Goal: Task Accomplishment & Management: Use online tool/utility

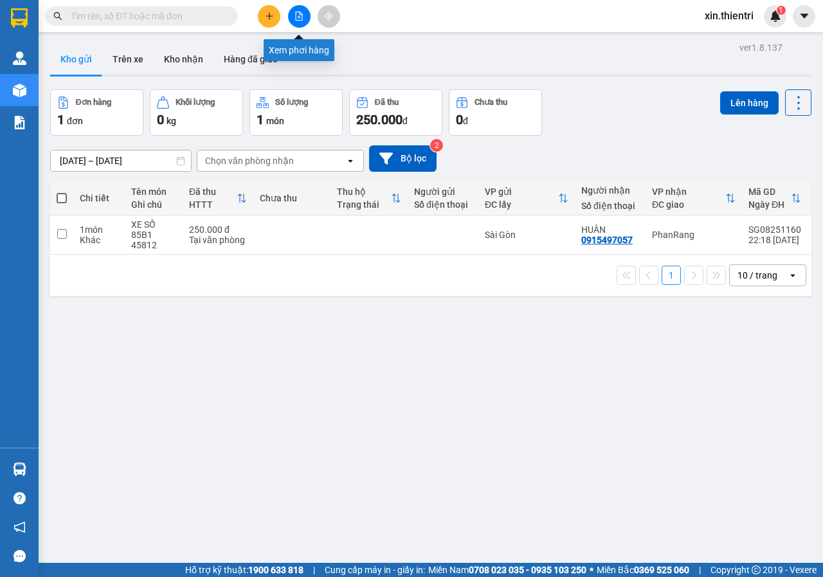
click at [297, 15] on icon "file-add" at bounding box center [299, 16] width 9 height 9
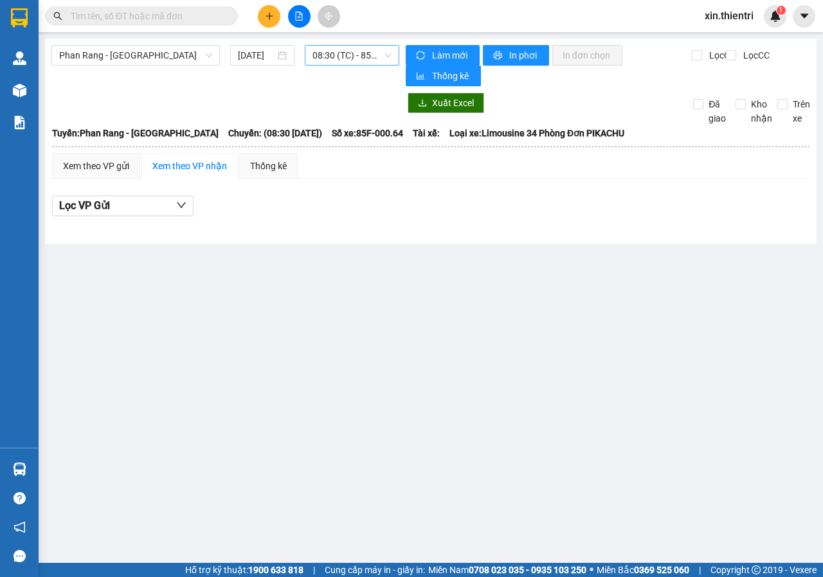
click at [374, 55] on span "08:30 (TC) - 85F-000.64" at bounding box center [352, 55] width 78 height 19
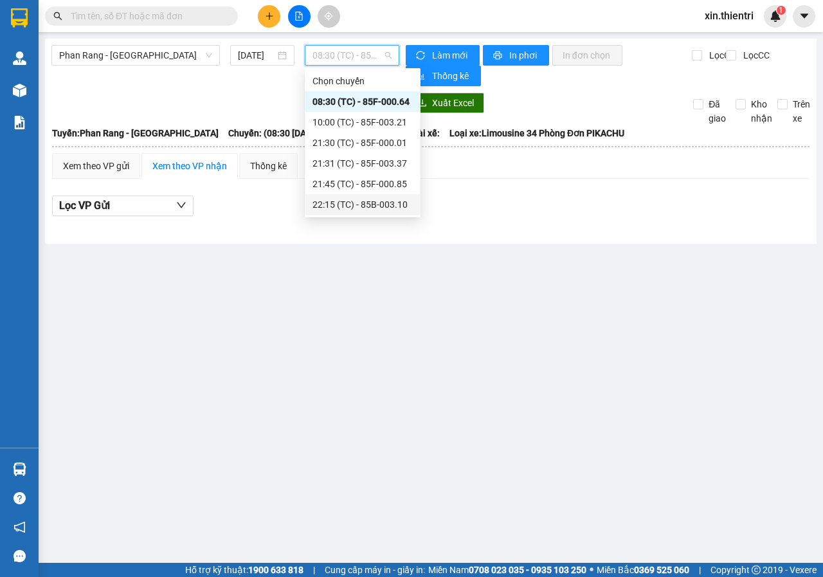
click at [342, 204] on div "22:15 (TC) - 85B-003.10" at bounding box center [363, 204] width 100 height 14
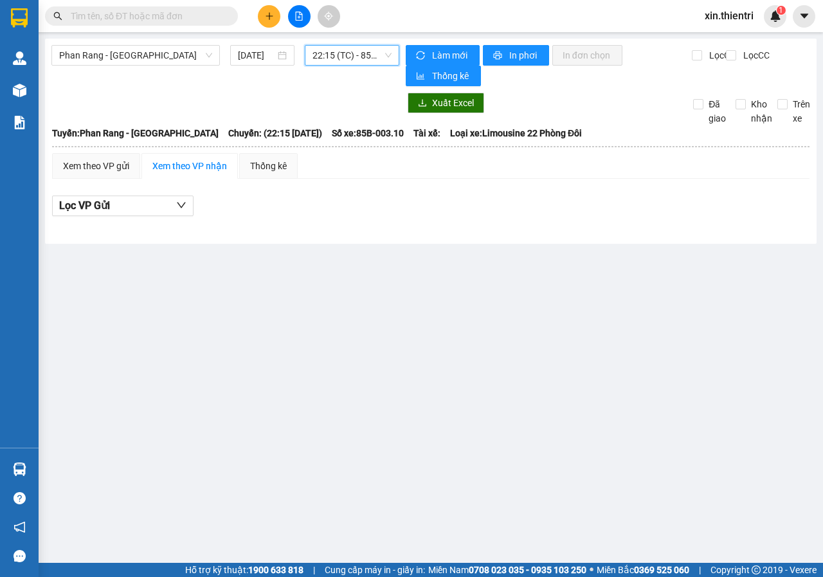
drag, startPoint x: 366, startPoint y: 41, endPoint x: 367, endPoint y: 59, distance: 18.7
click at [366, 47] on div "Phan Rang - [GEOGRAPHIC_DATA] [DATE] 22:15 22:15 (TC) - 85B-003.10 Làm mới In p…" at bounding box center [431, 141] width 772 height 205
click at [367, 59] on span "22:15 (TC) - 85B-003.10" at bounding box center [352, 55] width 78 height 19
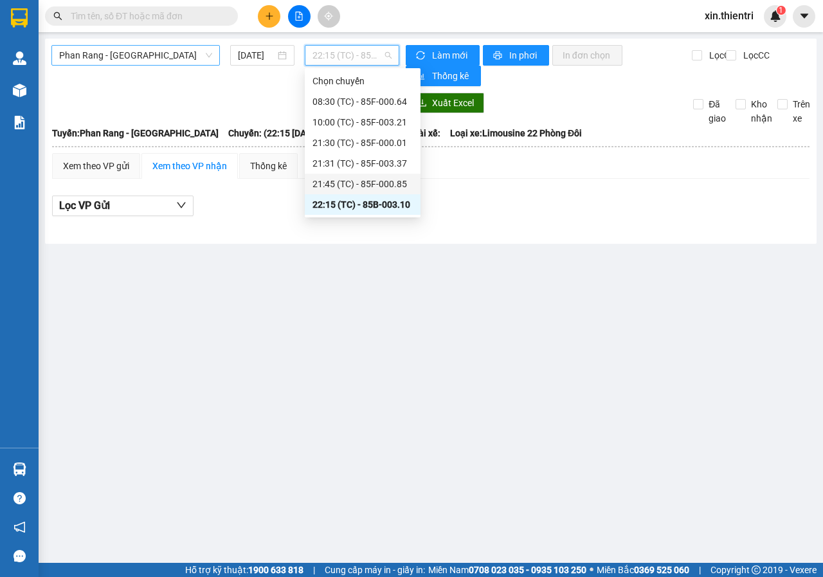
click at [176, 62] on span "Phan Rang - [GEOGRAPHIC_DATA]" at bounding box center [135, 55] width 153 height 19
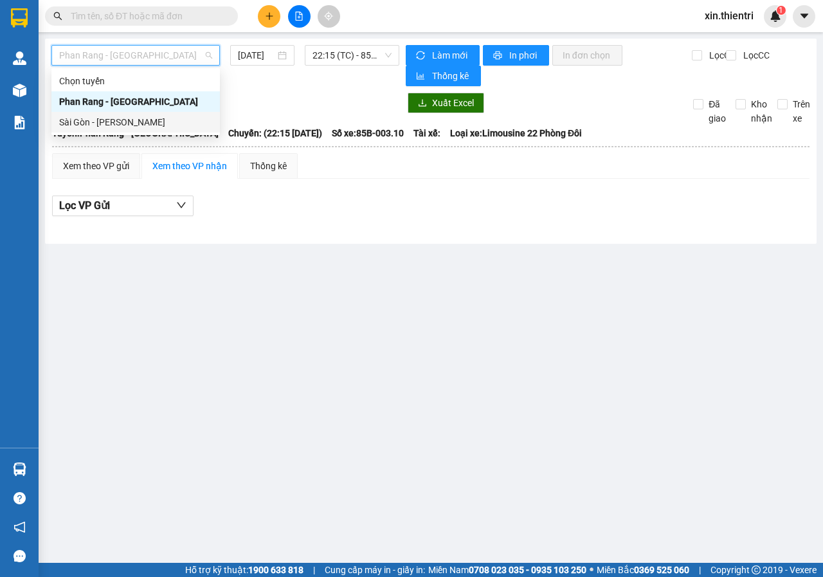
click at [120, 123] on div "Sài Gòn - [PERSON_NAME]" at bounding box center [135, 122] width 153 height 14
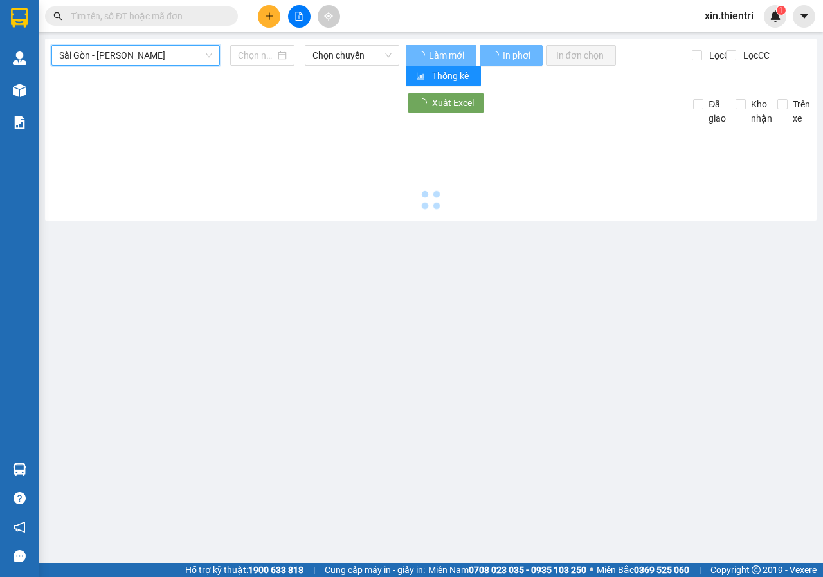
type input "[DATE]"
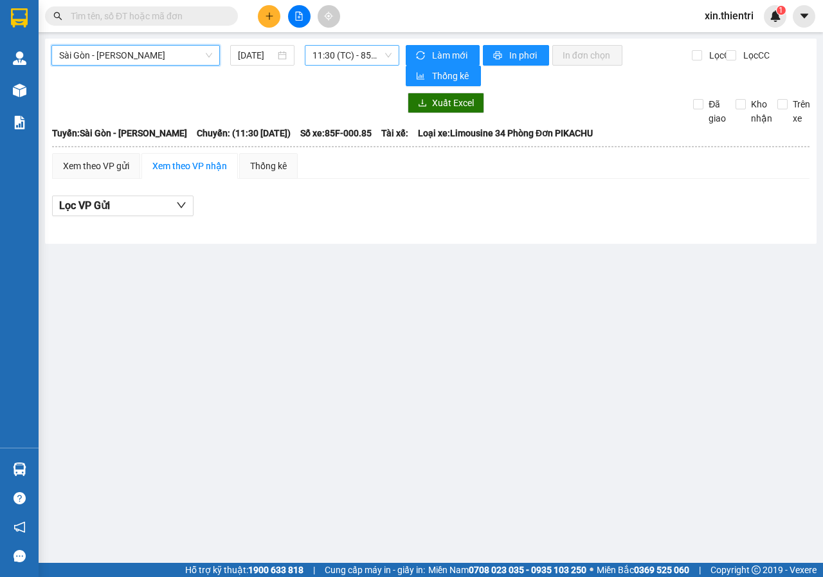
click at [354, 57] on span "11:30 (TC) - 85F-000.85" at bounding box center [352, 55] width 78 height 19
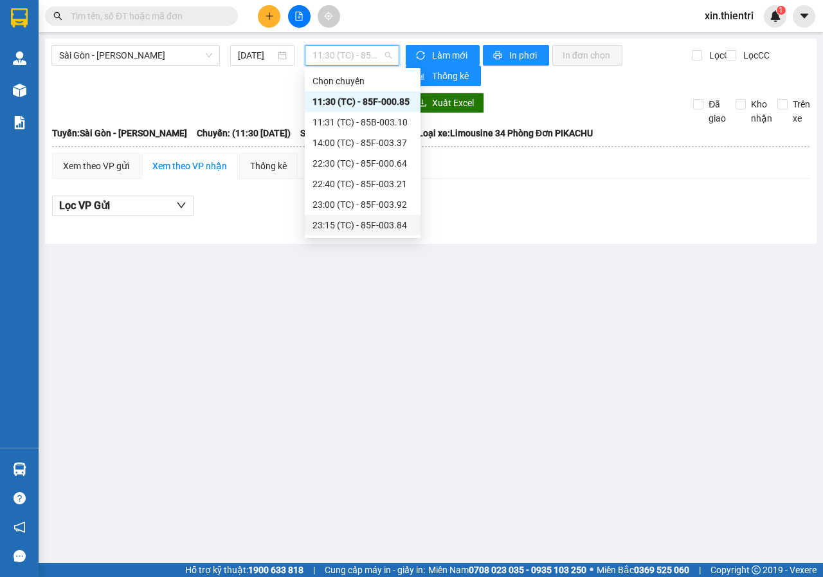
click at [353, 226] on div "23:15 (TC) - 85F-003.84" at bounding box center [363, 225] width 100 height 14
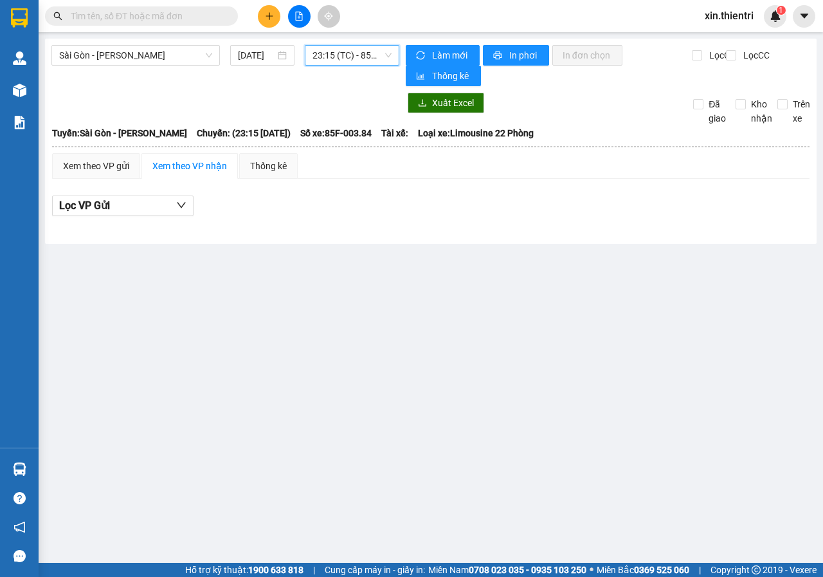
drag, startPoint x: 354, startPoint y: 59, endPoint x: 357, endPoint y: 139, distance: 79.8
click at [354, 59] on span "23:15 (TC) - 85F-003.84" at bounding box center [352, 55] width 78 height 19
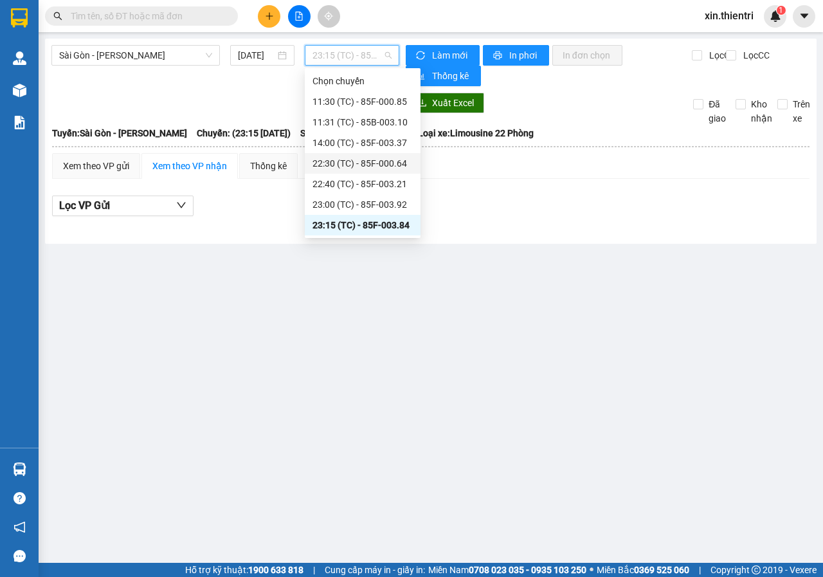
click at [390, 162] on div "22:30 (TC) - 85F-000.64" at bounding box center [363, 163] width 100 height 14
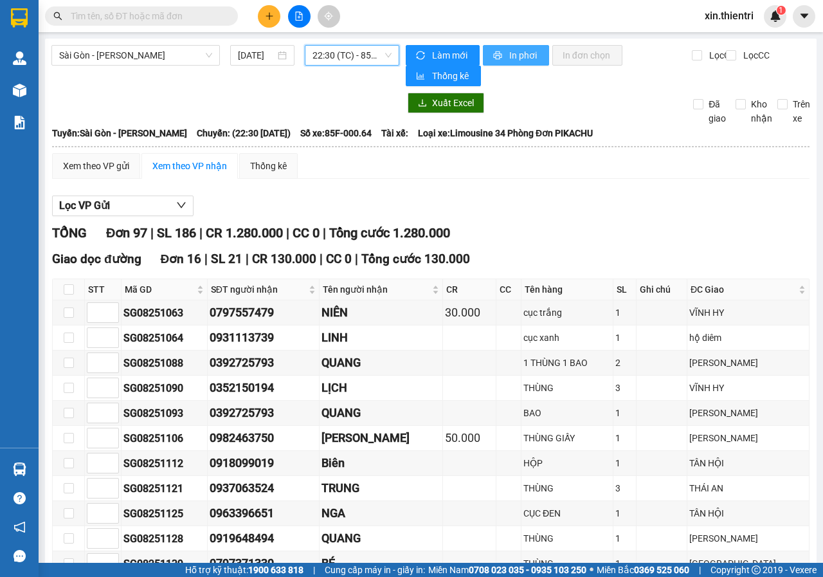
click at [516, 50] on span "In phơi" at bounding box center [524, 55] width 30 height 14
click at [290, 21] on button at bounding box center [299, 16] width 23 height 23
click at [293, 15] on button at bounding box center [299, 16] width 23 height 23
click at [509, 59] on span "In phơi" at bounding box center [524, 55] width 30 height 14
